Goal: Communication & Community: Participate in discussion

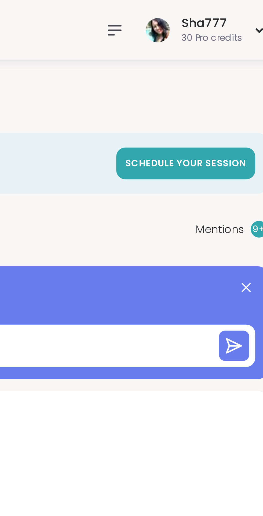
click at [201, 9] on icon at bounding box center [202, 11] width 6 height 6
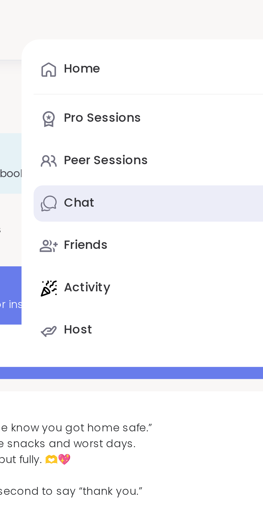
click at [145, 74] on link "Chat 16" at bounding box center [158, 72] width 92 height 13
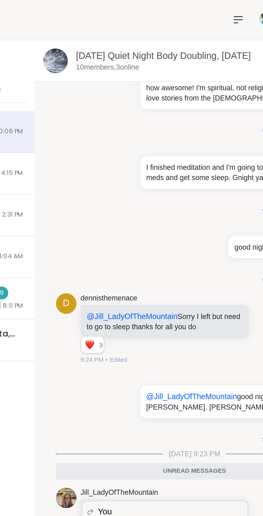
scroll to position [939, 0]
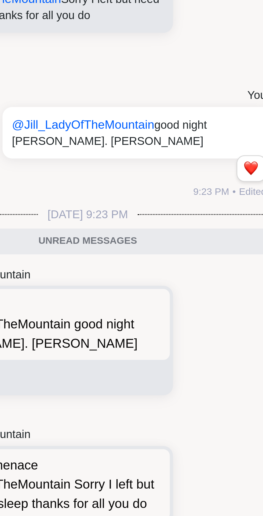
click at [237, 220] on div "Reactions: love" at bounding box center [234, 222] width 5 height 5
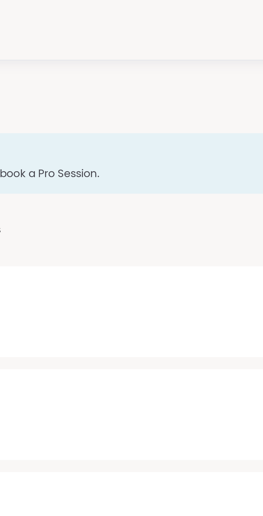
type textarea "*"
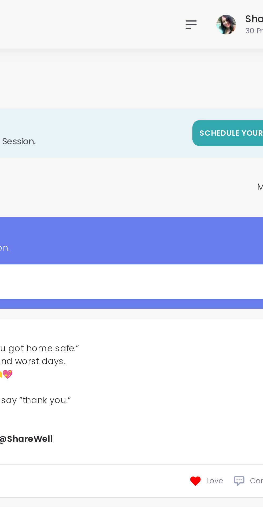
click at [202, 11] on icon at bounding box center [202, 11] width 6 height 6
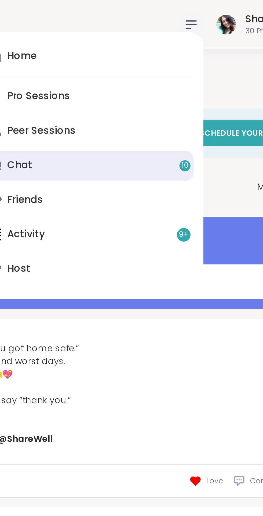
click at [148, 73] on link "Chat 10" at bounding box center [158, 72] width 92 height 13
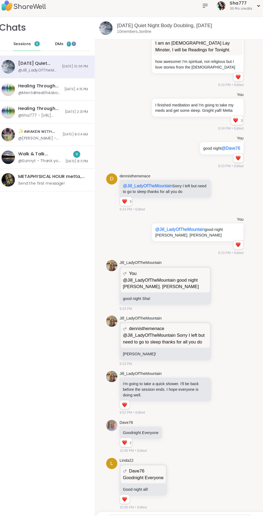
scroll to position [920, 0]
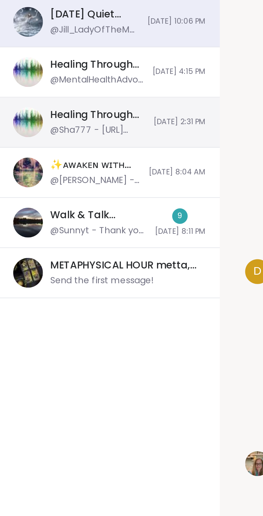
click at [80, 116] on div "Healing Through Music, Sep 05 @Sha777 - https://sharewellnow.com/session/8374b4…" at bounding box center [48, 113] width 96 height 22
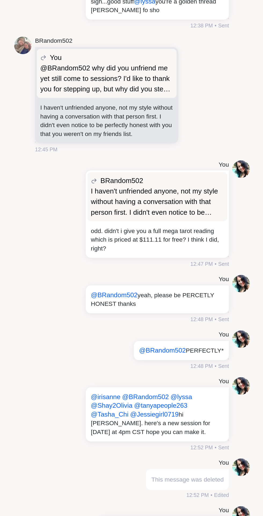
scroll to position [6171, 0]
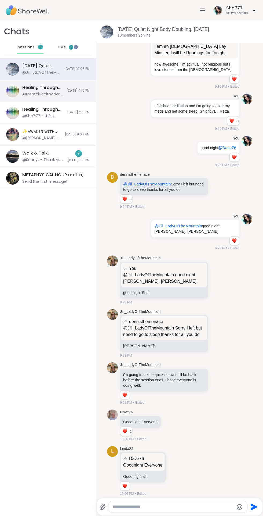
click at [76, 89] on span "[DATE] 4:15 PM" at bounding box center [78, 91] width 23 height 5
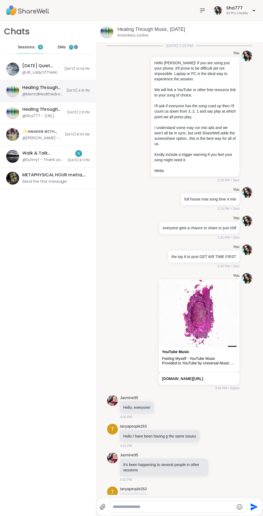
scroll to position [339, 0]
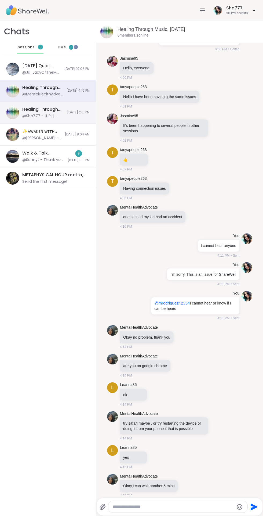
click at [77, 113] on span "[DATE] 2:31 PM" at bounding box center [78, 112] width 22 height 5
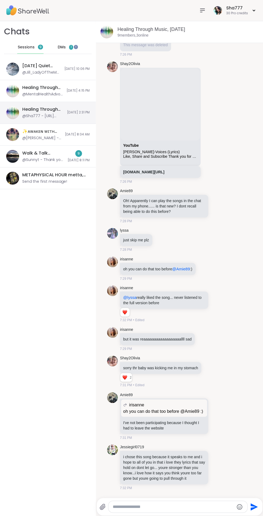
scroll to position [6171, 0]
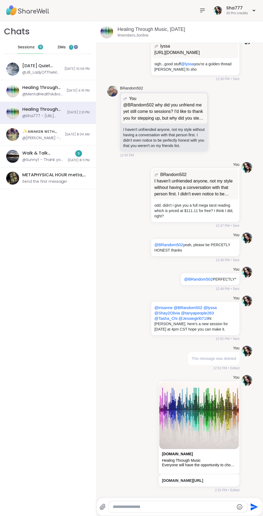
click at [163, 506] on textarea "Type your message" at bounding box center [173, 506] width 121 height 5
type textarea "**********"
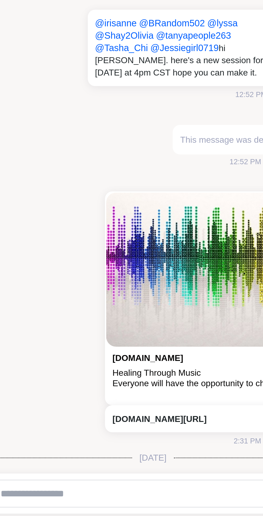
scroll to position [6304, 0]
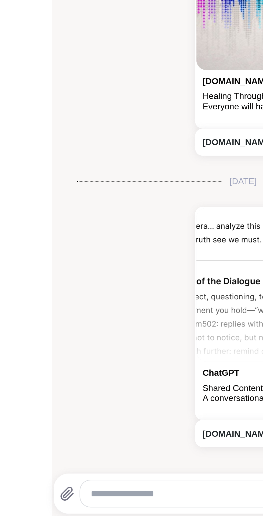
click at [139, 508] on textarea "Type your message" at bounding box center [173, 506] width 121 height 5
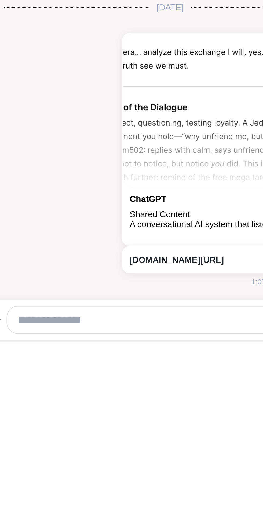
scroll to position [0, 0]
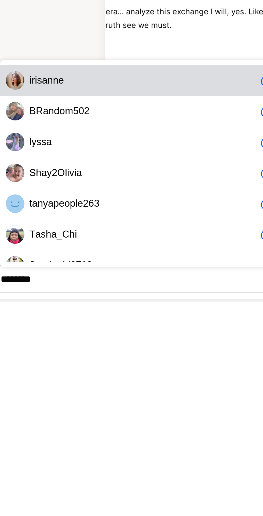
click at [162, 421] on span "i r i s a n n e" at bounding box center [175, 419] width 99 height 5
click at [165, 432] on span "B R a n d o m 5 0 2" at bounding box center [175, 432] width 99 height 5
click at [164, 446] on span "l y s s a" at bounding box center [175, 446] width 99 height 5
click at [163, 460] on span "S h a y 2 O l i v i a" at bounding box center [175, 459] width 99 height 5
click at [169, 475] on span "t a n y a p e o p l e 2 6 3" at bounding box center [175, 473] width 99 height 5
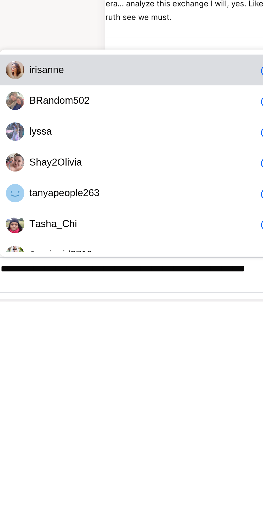
click at [161, 482] on span "T a s h a _ C h i" at bounding box center [175, 481] width 99 height 5
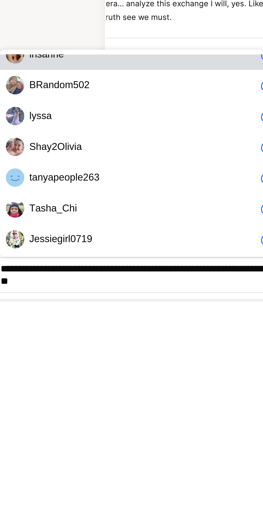
scroll to position [8, 0]
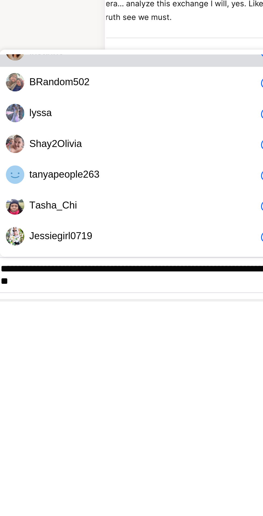
click at [169, 488] on span "J e s s i e g i r l 0 7 1 9" at bounding box center [175, 487] width 99 height 5
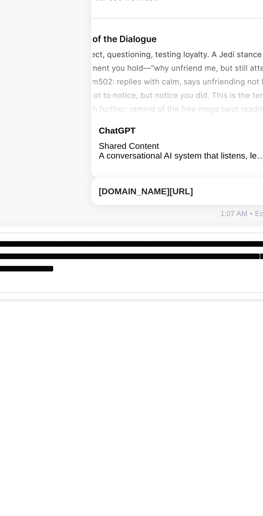
scroll to position [0, 0]
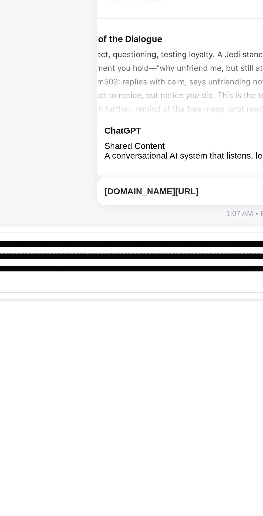
type textarea "**********"
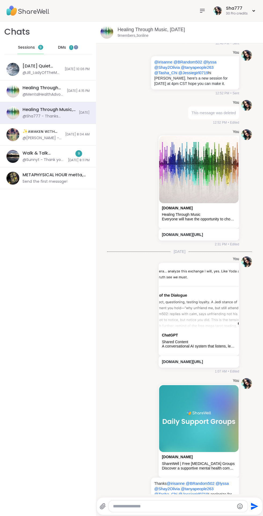
scroll to position [6452, 0]
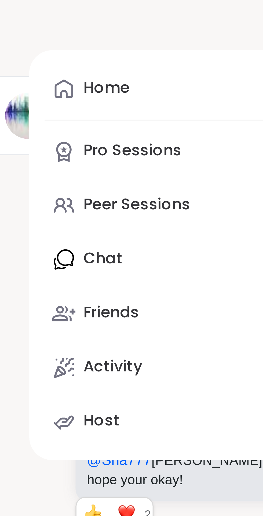
scroll to position [6371, 0]
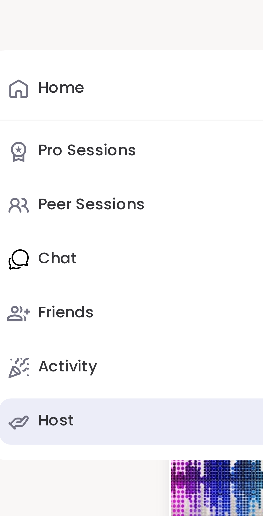
click at [139, 119] on link "Host" at bounding box center [158, 117] width 92 height 13
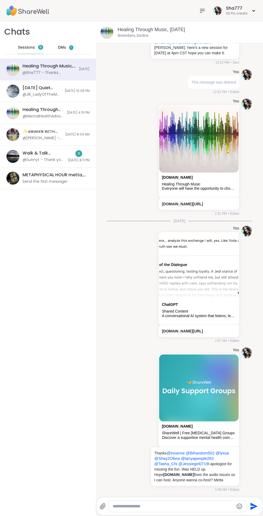
click at [205, 10] on div "Sha777 30 Pro credits Sha777 30 Pro credits Profile Membership Settings Help Ho…" at bounding box center [131, 258] width 263 height 516
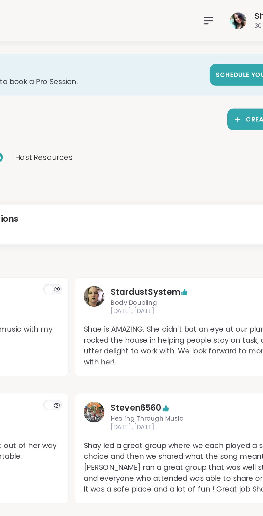
click at [202, 10] on icon at bounding box center [202, 11] width 6 height 6
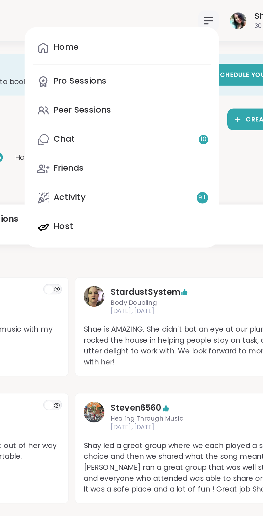
click at [151, 118] on div "Home Pro Sessions Peer Sessions Chat 10 Friends Activity 9 + Host" at bounding box center [157, 71] width 101 height 114
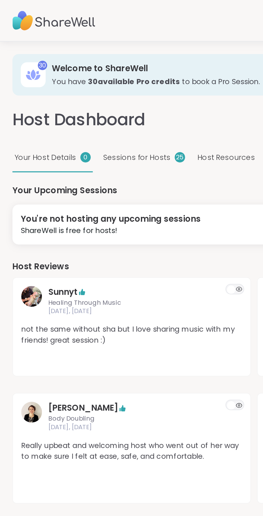
click at [118, 80] on span "Host Resources" at bounding box center [117, 82] width 30 height 6
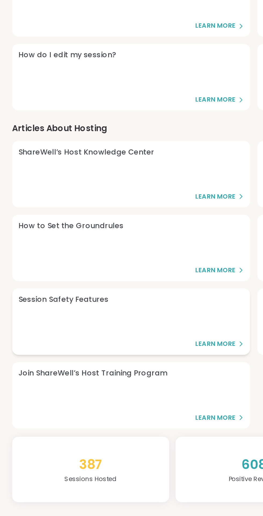
click at [120, 374] on span "Learn More" at bounding box center [111, 375] width 21 height 5
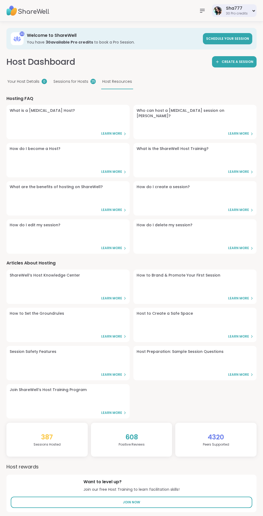
click at [241, 13] on div "30 Pro credits" at bounding box center [237, 13] width 22 height 5
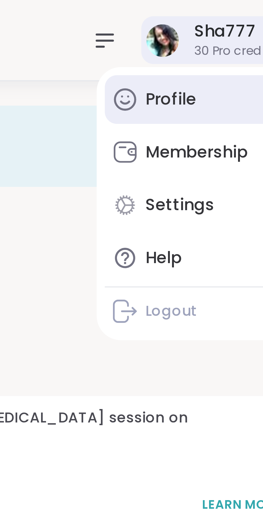
click at [227, 27] on link "Profile" at bounding box center [229, 26] width 53 height 13
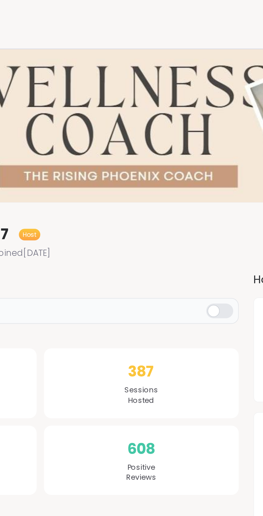
click at [171, 138] on div at bounding box center [170, 136] width 12 height 6
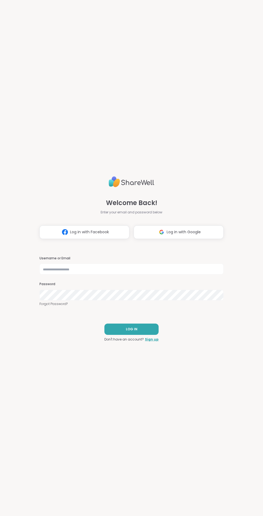
scroll to position [1, 0]
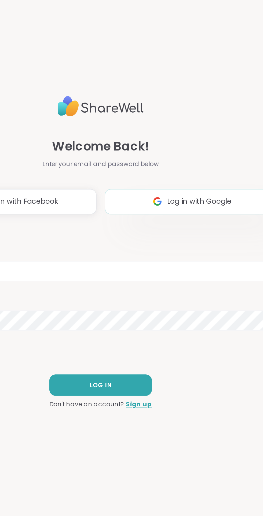
click at [187, 233] on span "Log in with Google" at bounding box center [184, 232] width 34 height 6
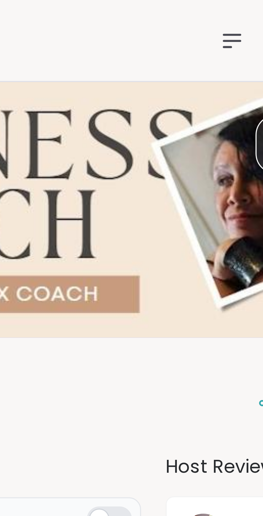
click at [202, 11] on icon at bounding box center [202, 11] width 6 height 6
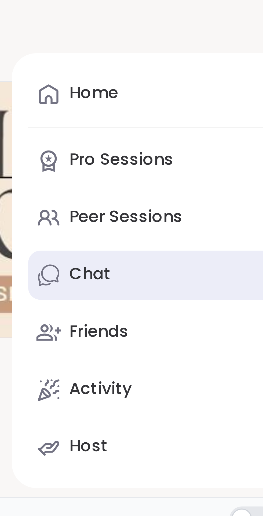
click at [138, 74] on link "Chat 9" at bounding box center [158, 72] width 92 height 13
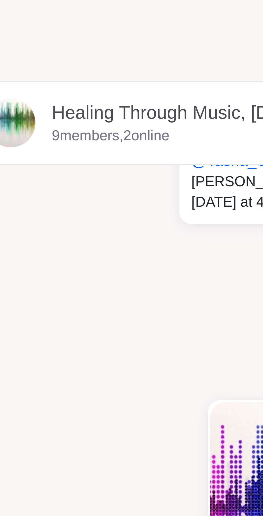
scroll to position [6371, 0]
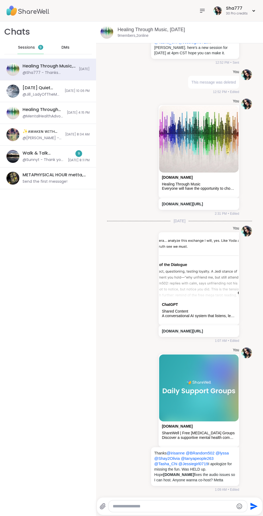
click at [66, 48] on span "DMs" at bounding box center [66, 47] width 8 height 5
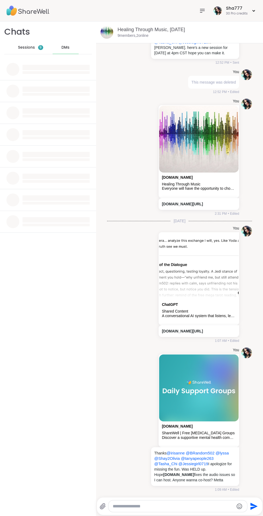
click at [67, 48] on span "DMs" at bounding box center [66, 47] width 8 height 5
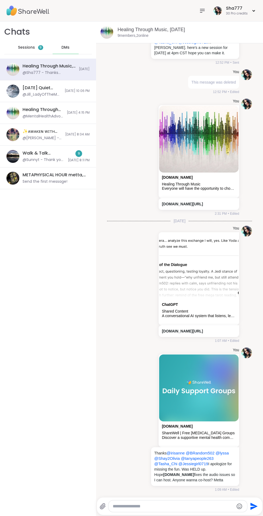
click at [62, 49] on span "DMs" at bounding box center [66, 47] width 8 height 5
